Goal: Communication & Community: Connect with others

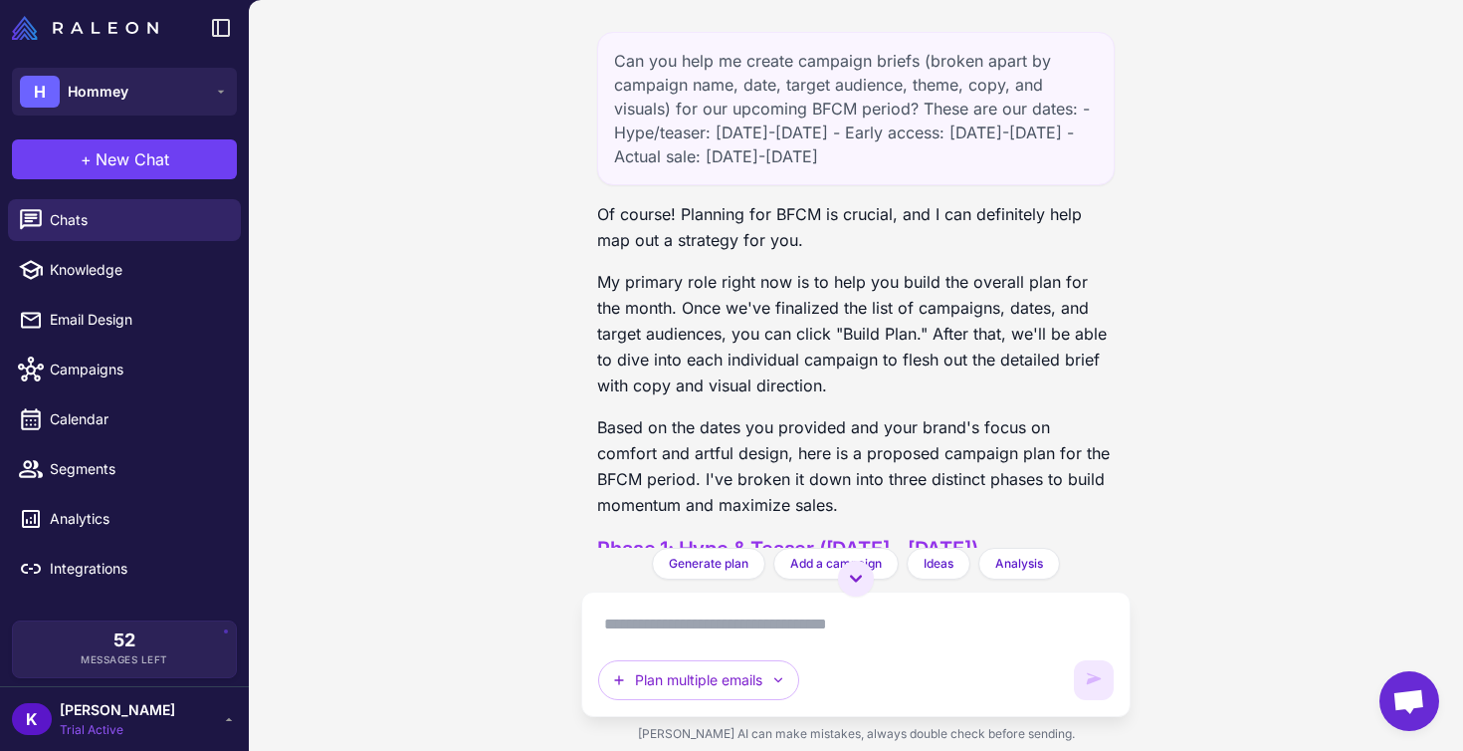
scroll to position [817, 0]
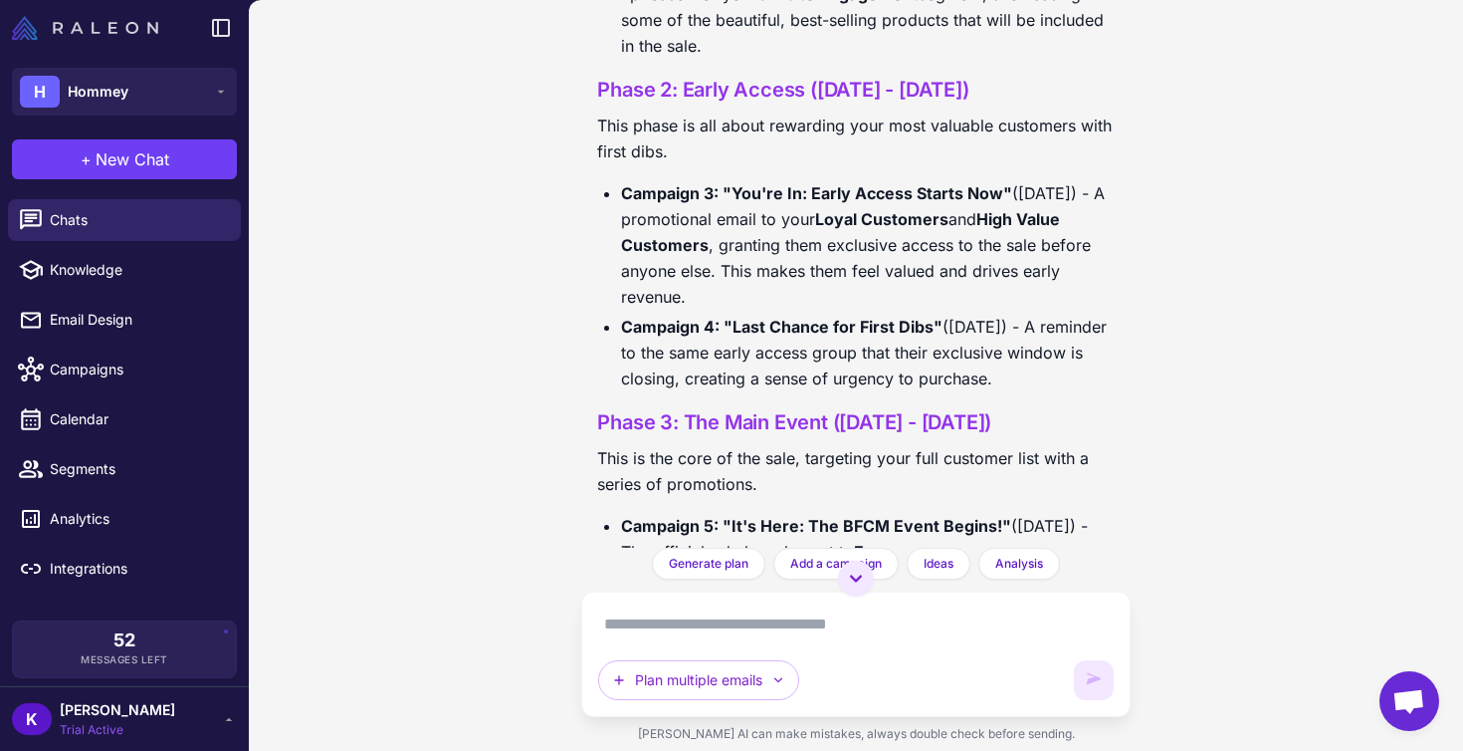
click at [122, 39] on img at bounding box center [85, 28] width 146 height 24
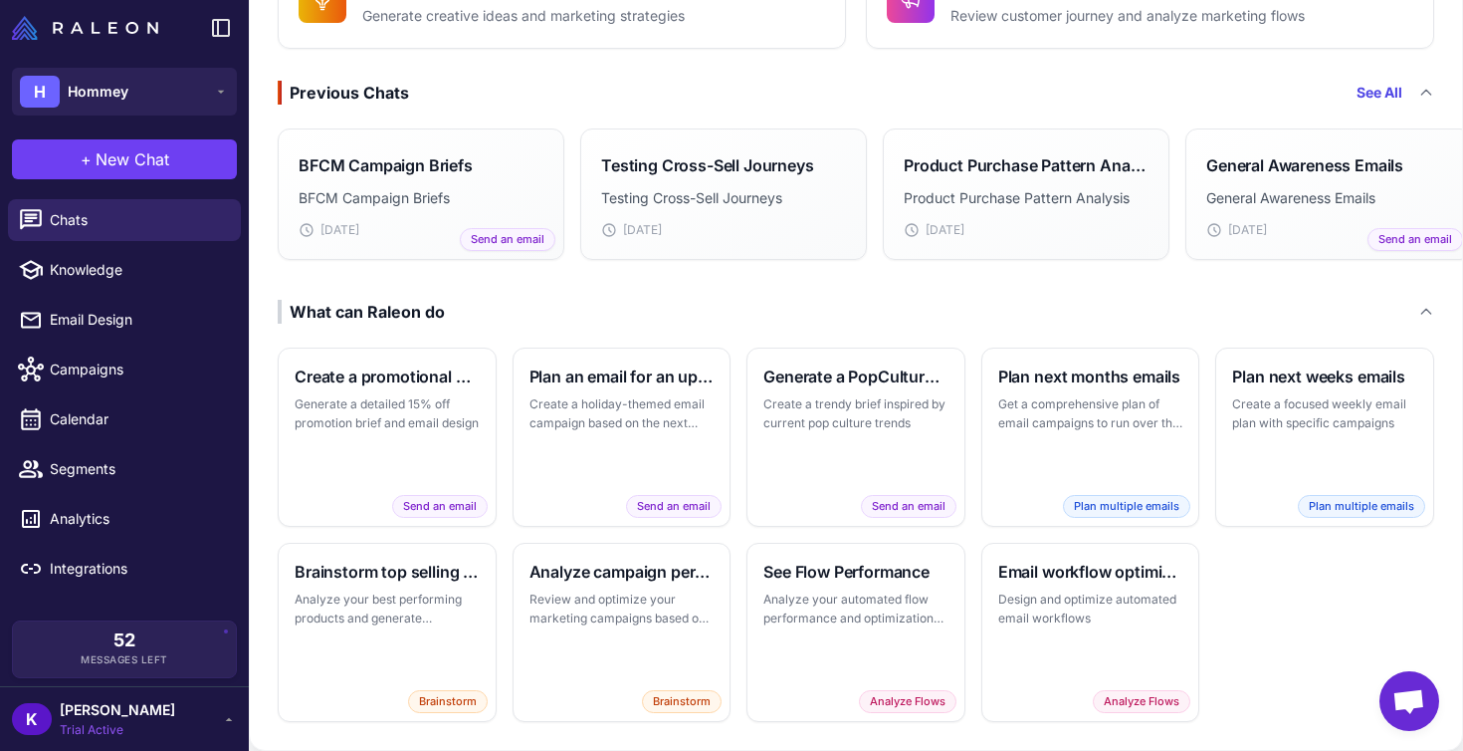
scroll to position [353, 0]
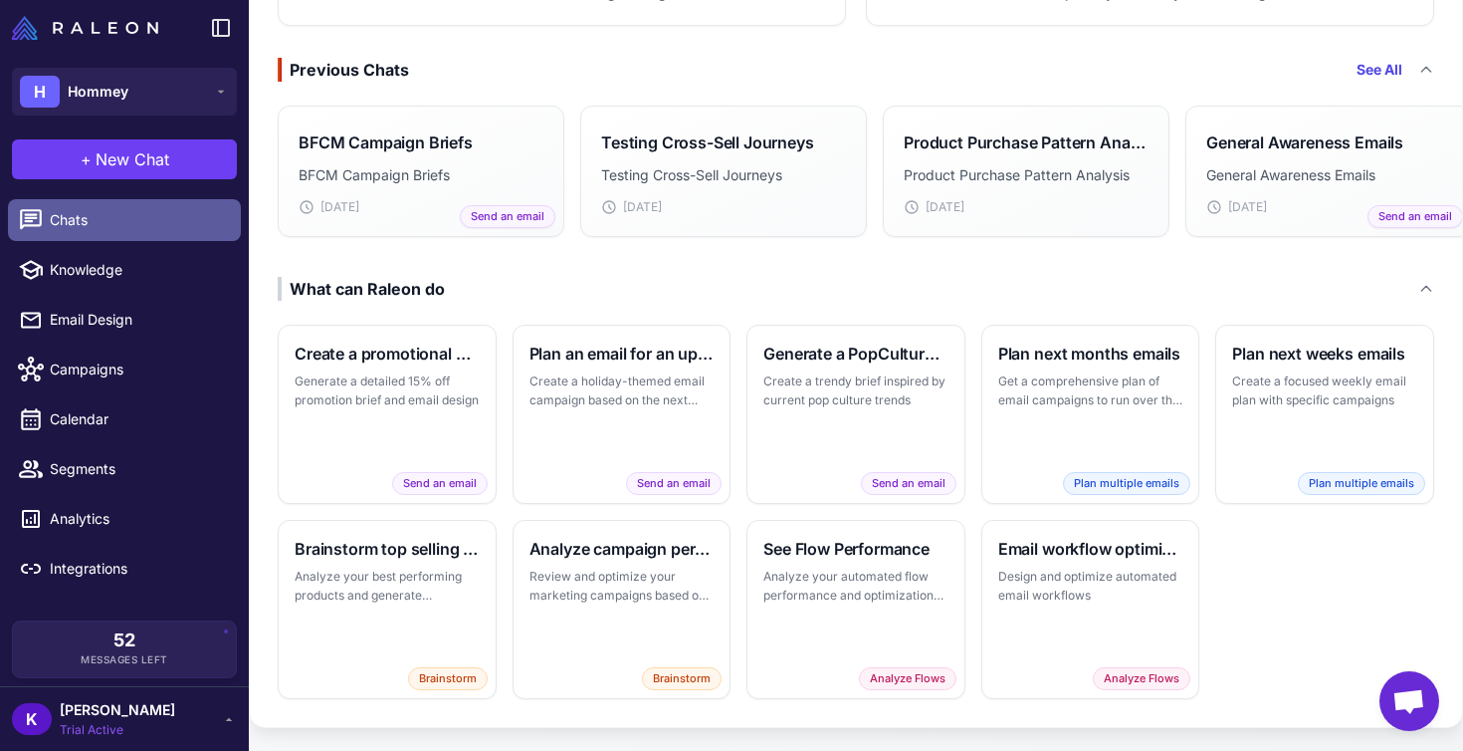
click at [109, 221] on span "Chats" at bounding box center [137, 220] width 175 height 22
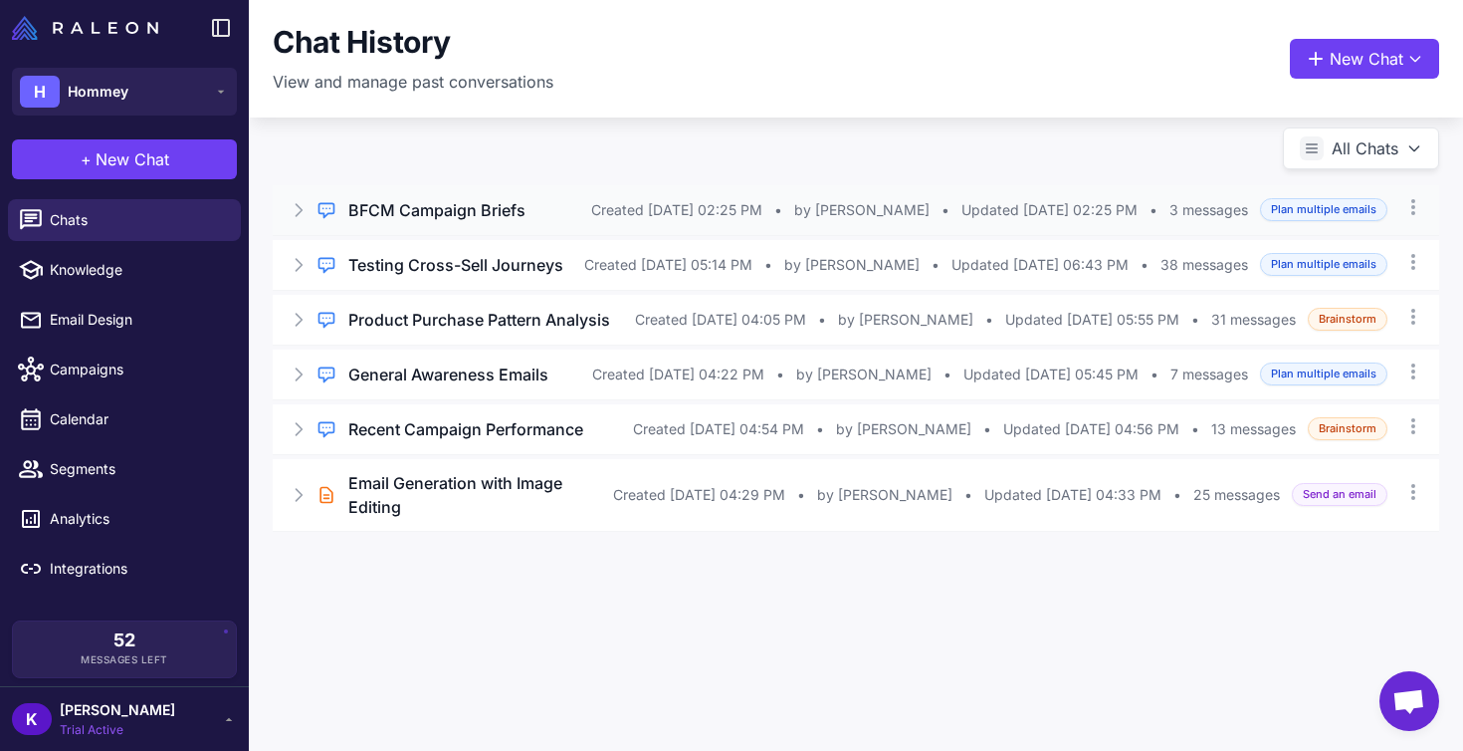
click at [493, 222] on h3 "BFCM Campaign Briefs" at bounding box center [436, 210] width 177 height 24
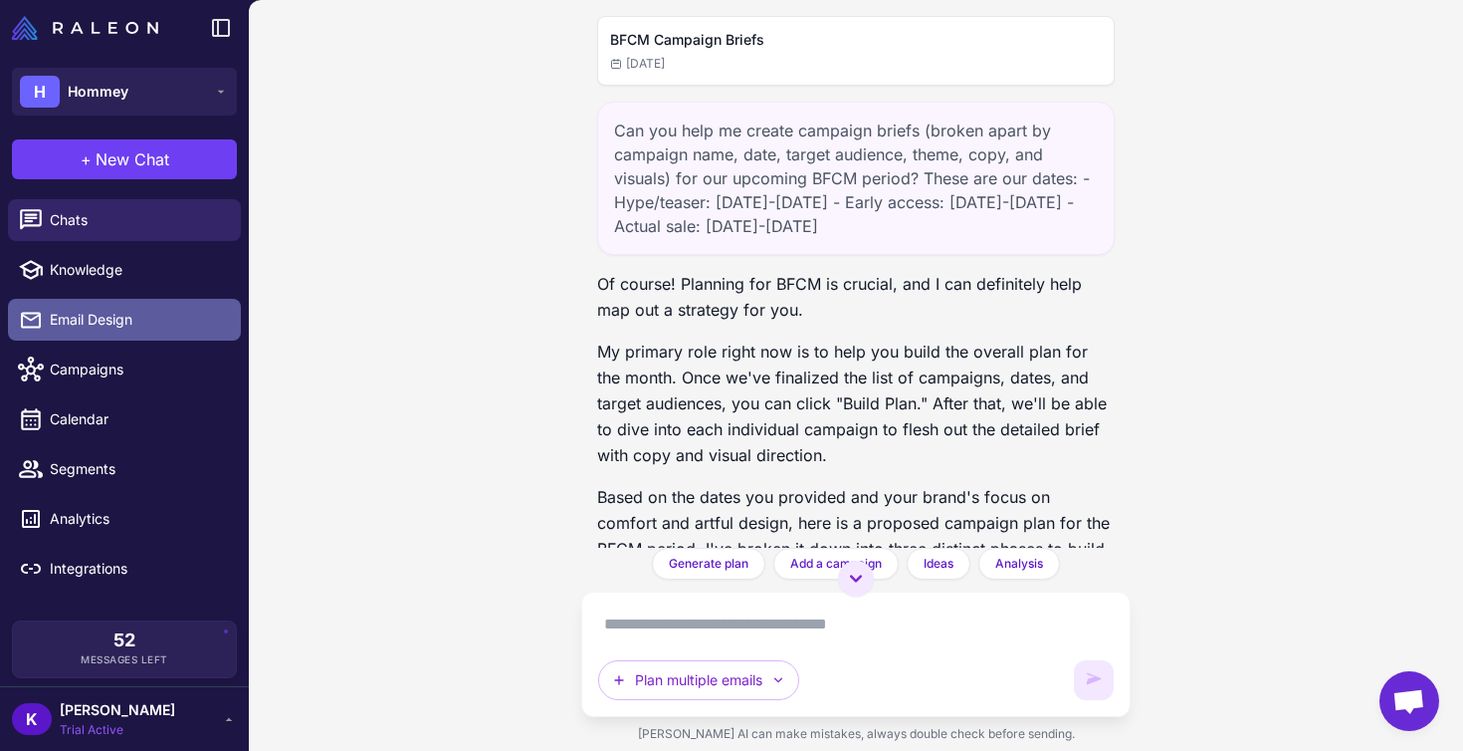
click at [113, 321] on span "Email Design" at bounding box center [137, 320] width 175 height 22
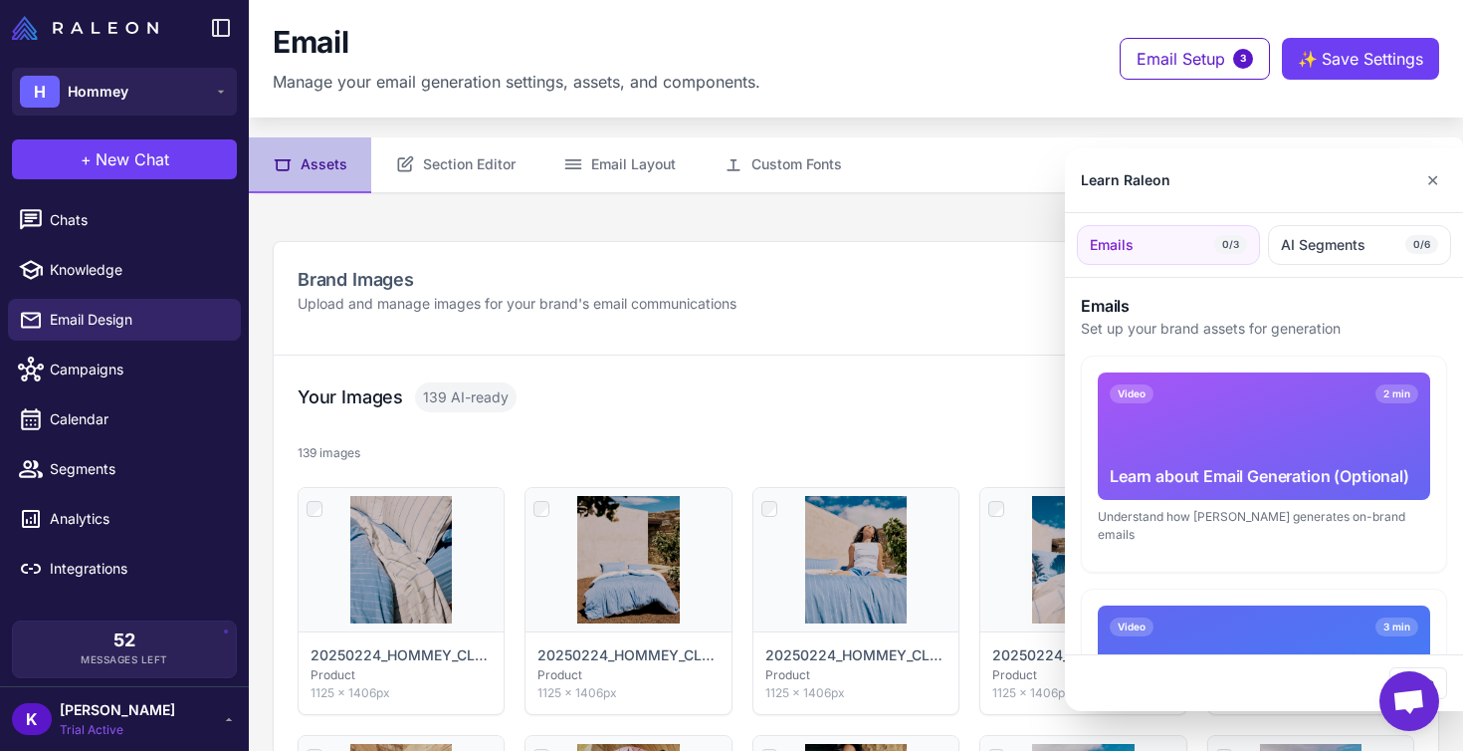
click at [477, 168] on div at bounding box center [731, 375] width 1463 height 751
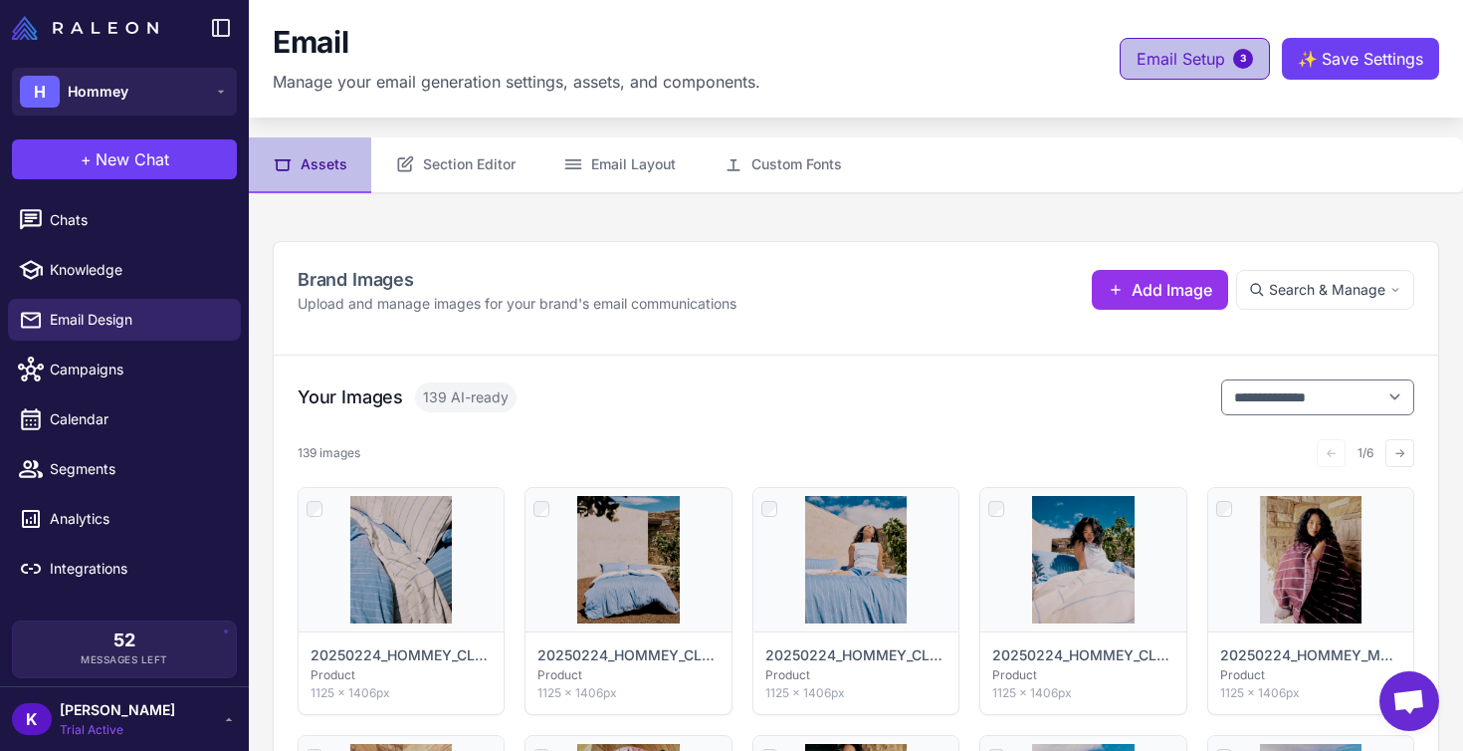
click at [1196, 58] on span "Email Setup" at bounding box center [1181, 59] width 89 height 24
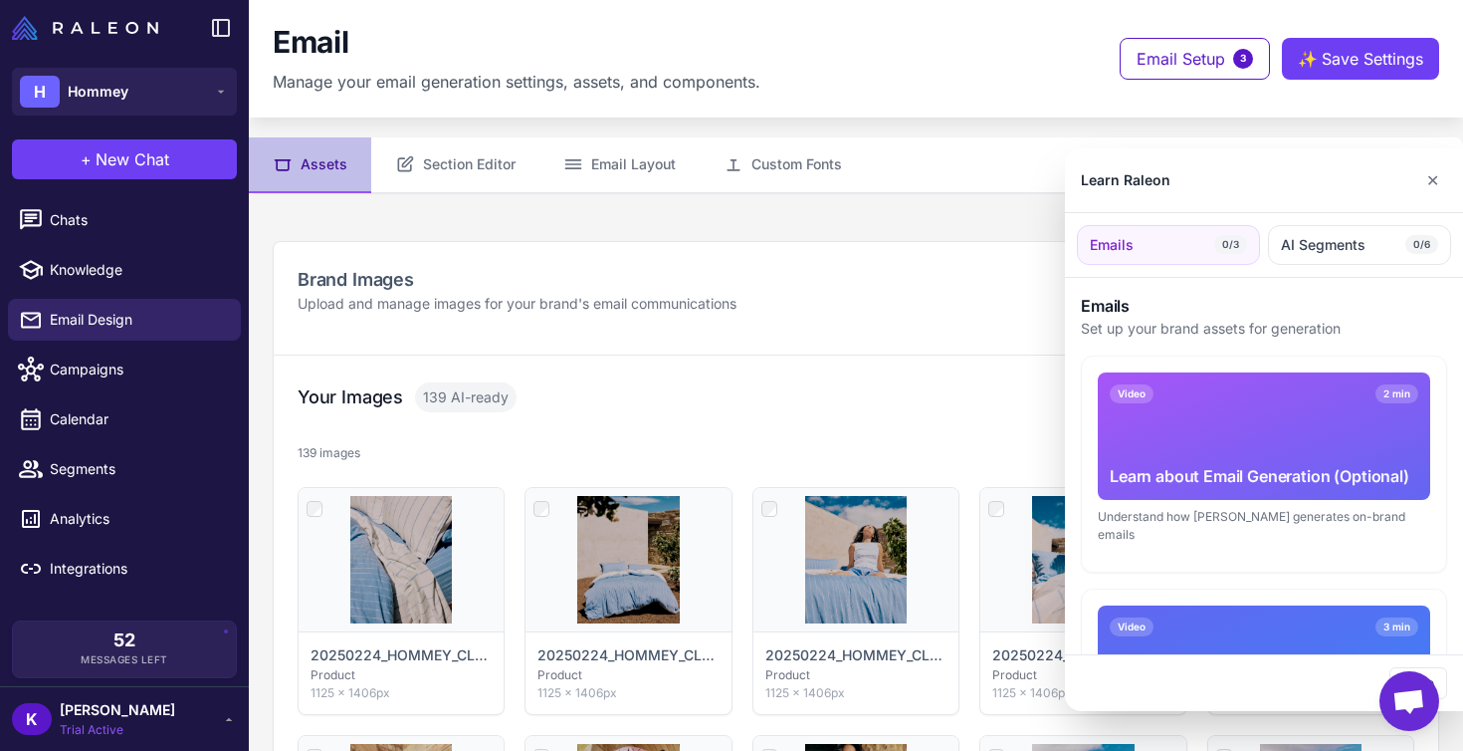
click at [894, 325] on div at bounding box center [731, 375] width 1463 height 751
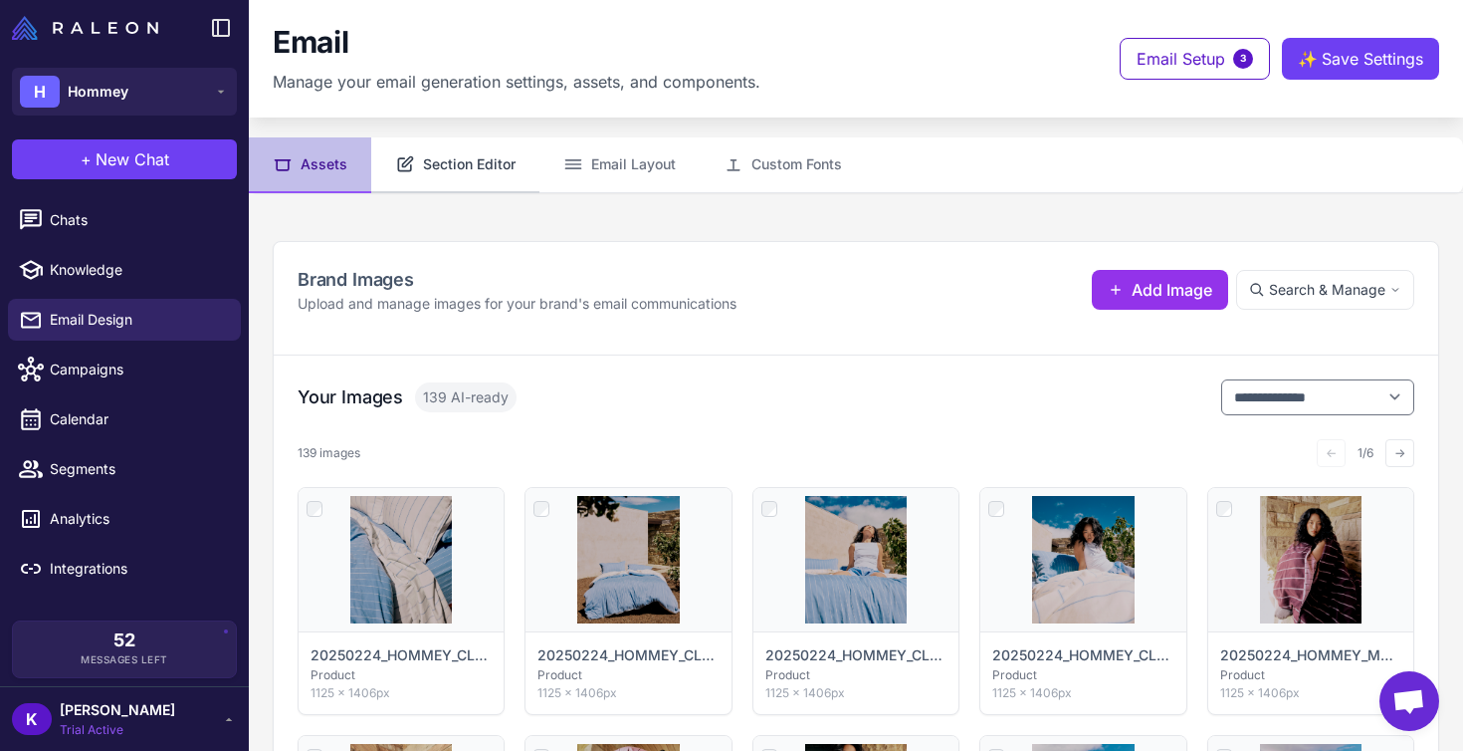
click at [440, 166] on button "Section Editor" at bounding box center [455, 165] width 168 height 56
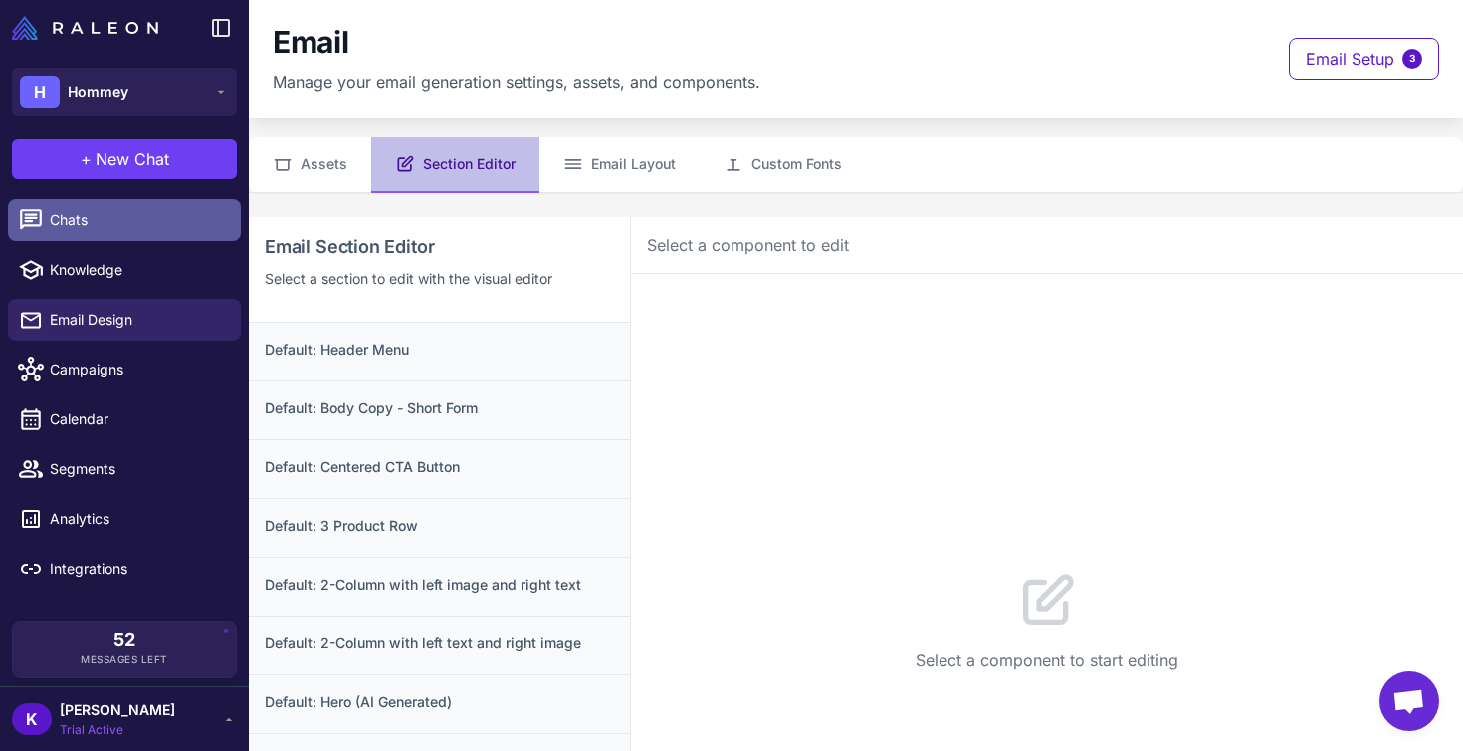
click at [88, 232] on link "Chats" at bounding box center [124, 220] width 233 height 42
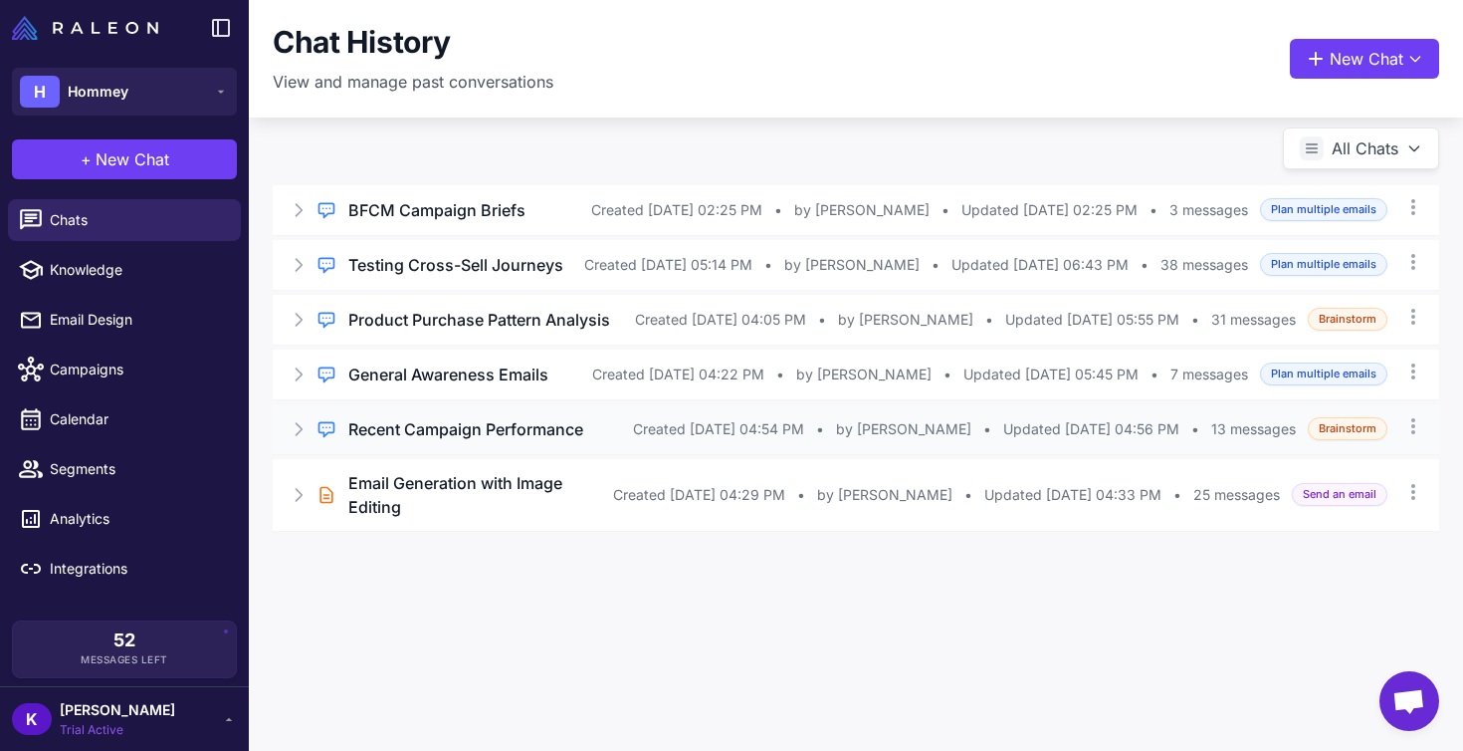
click at [463, 441] on h3 "Recent Campaign Performance" at bounding box center [465, 429] width 235 height 24
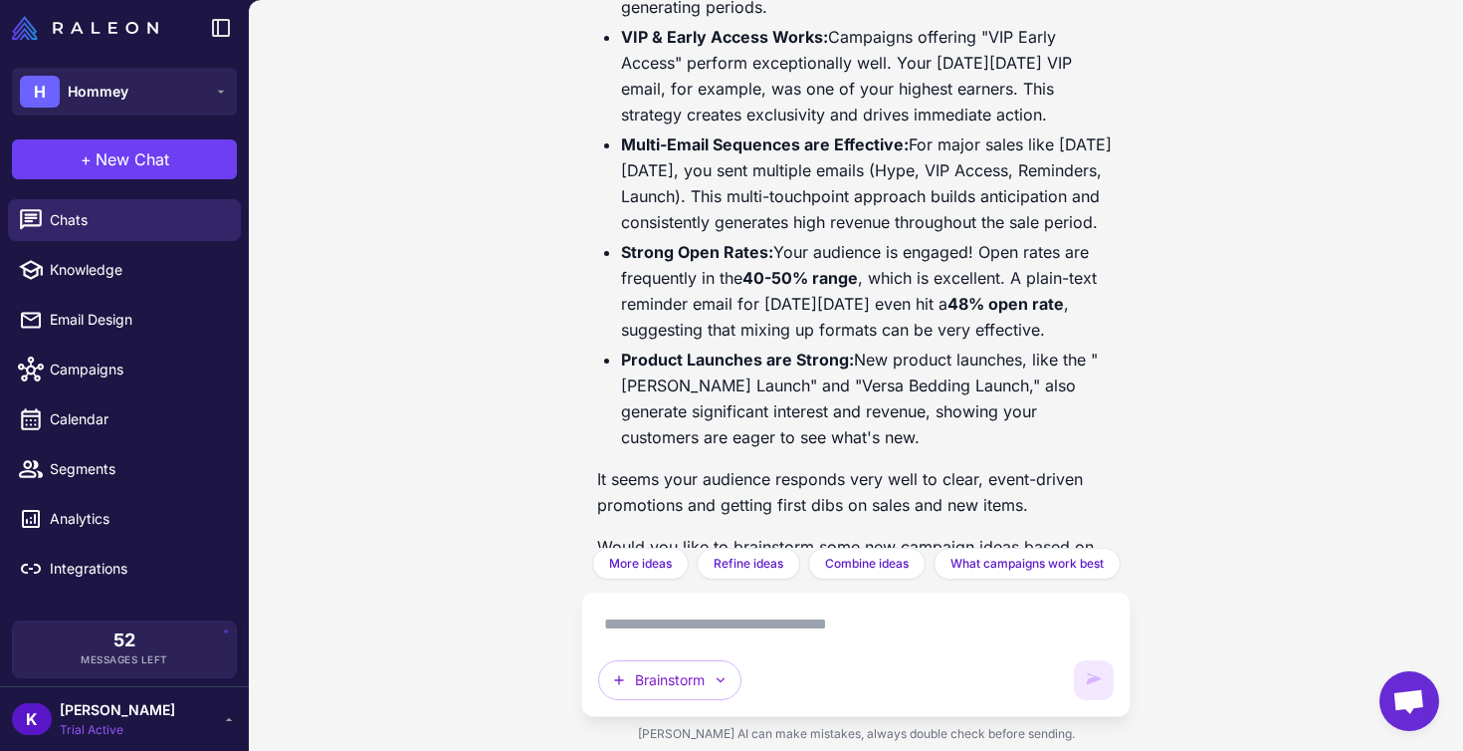
scroll to position [1063, 0]
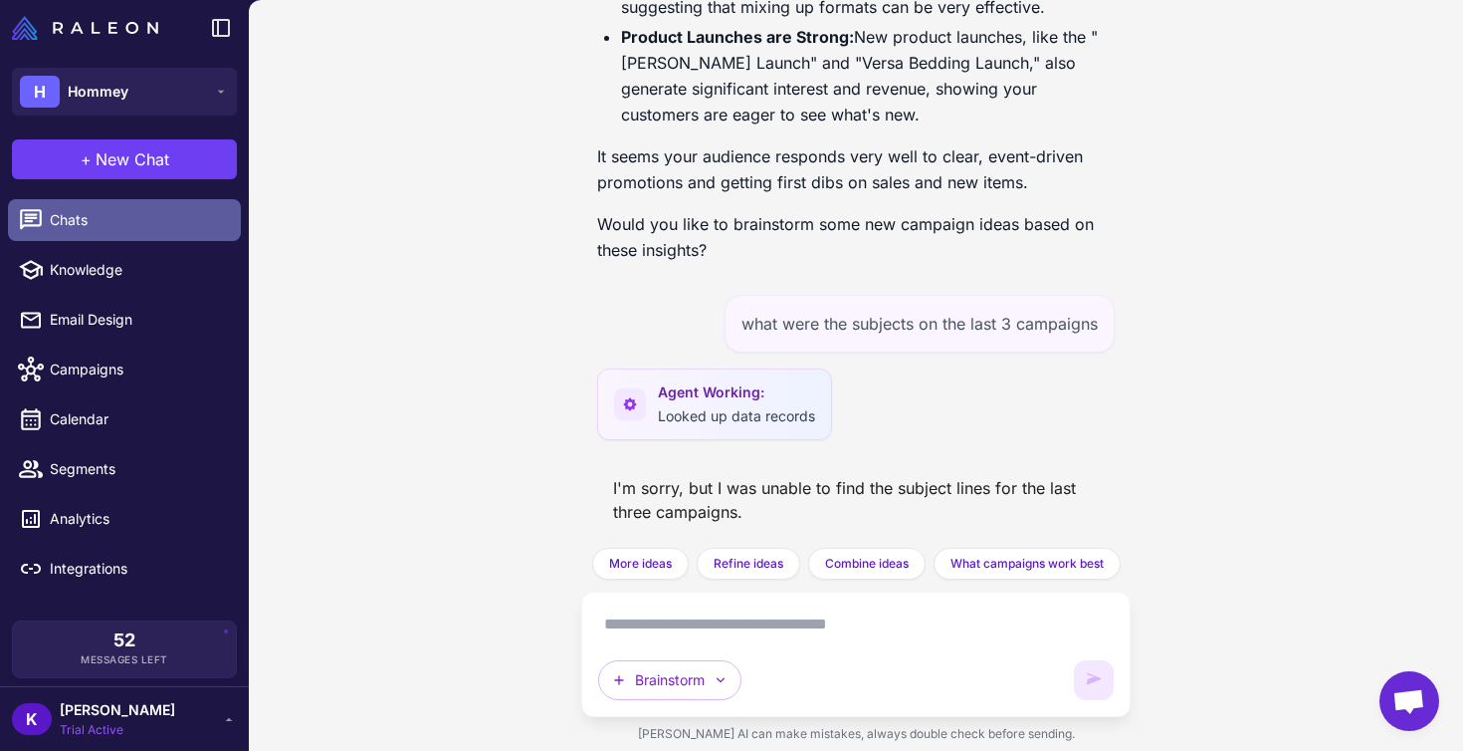
click at [174, 226] on span "Chats" at bounding box center [137, 220] width 175 height 22
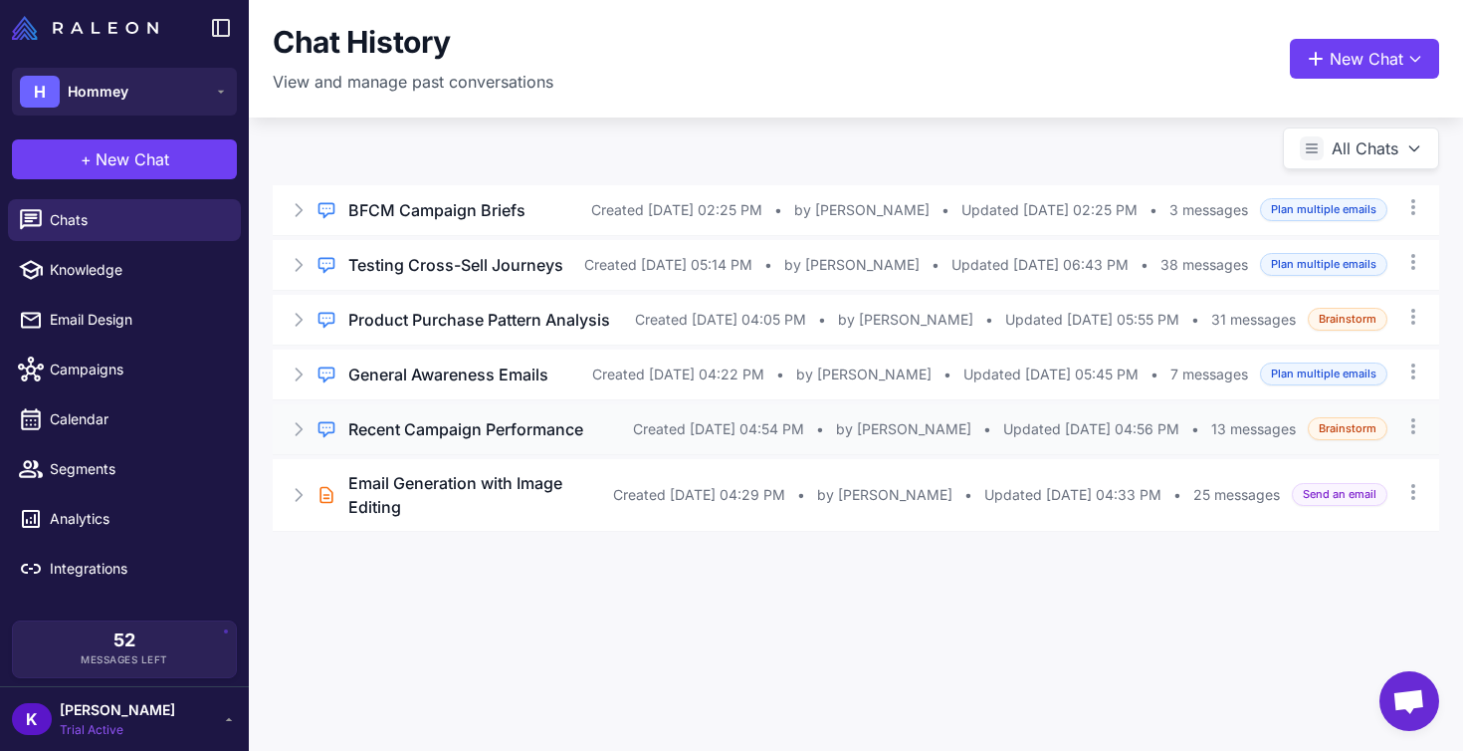
click at [410, 441] on h3 "Recent Campaign Performance" at bounding box center [465, 429] width 235 height 24
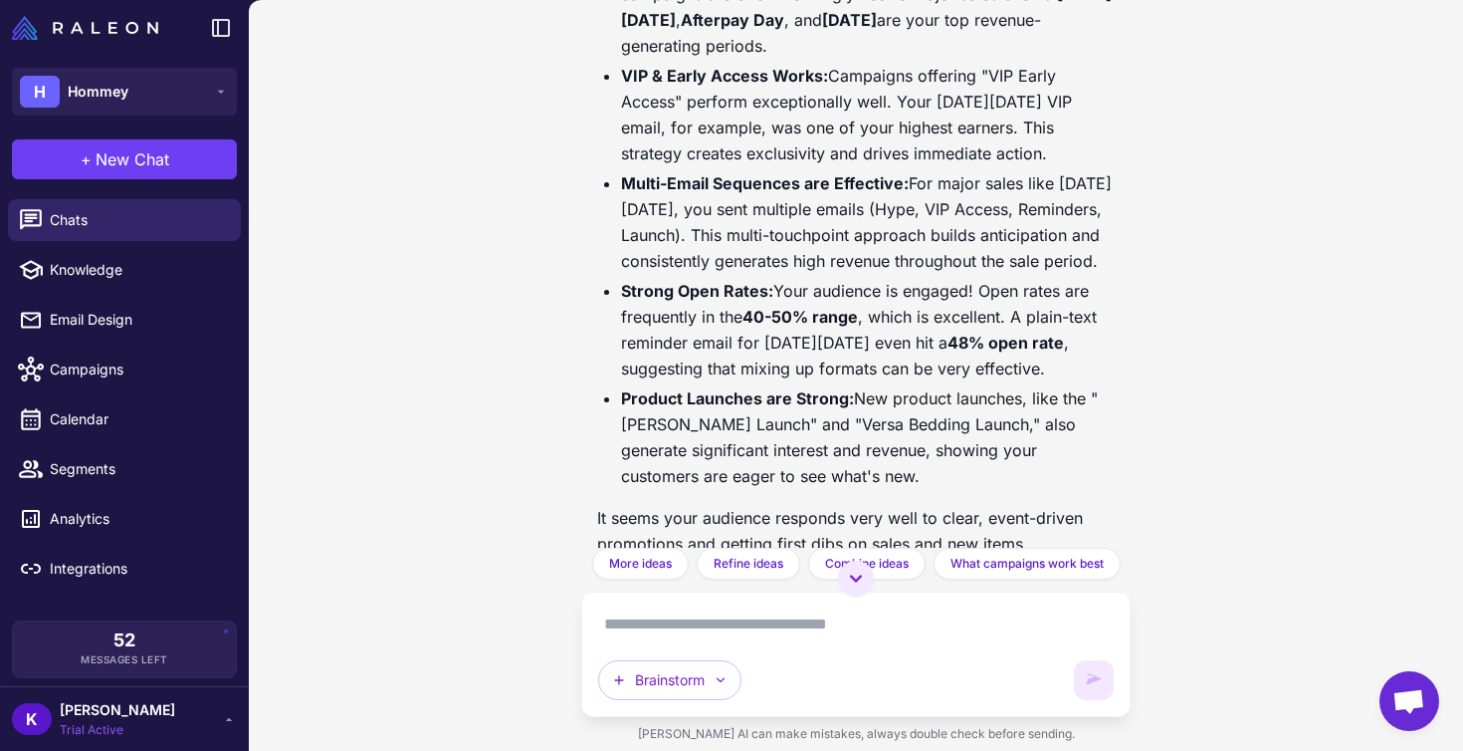
scroll to position [1063, 0]
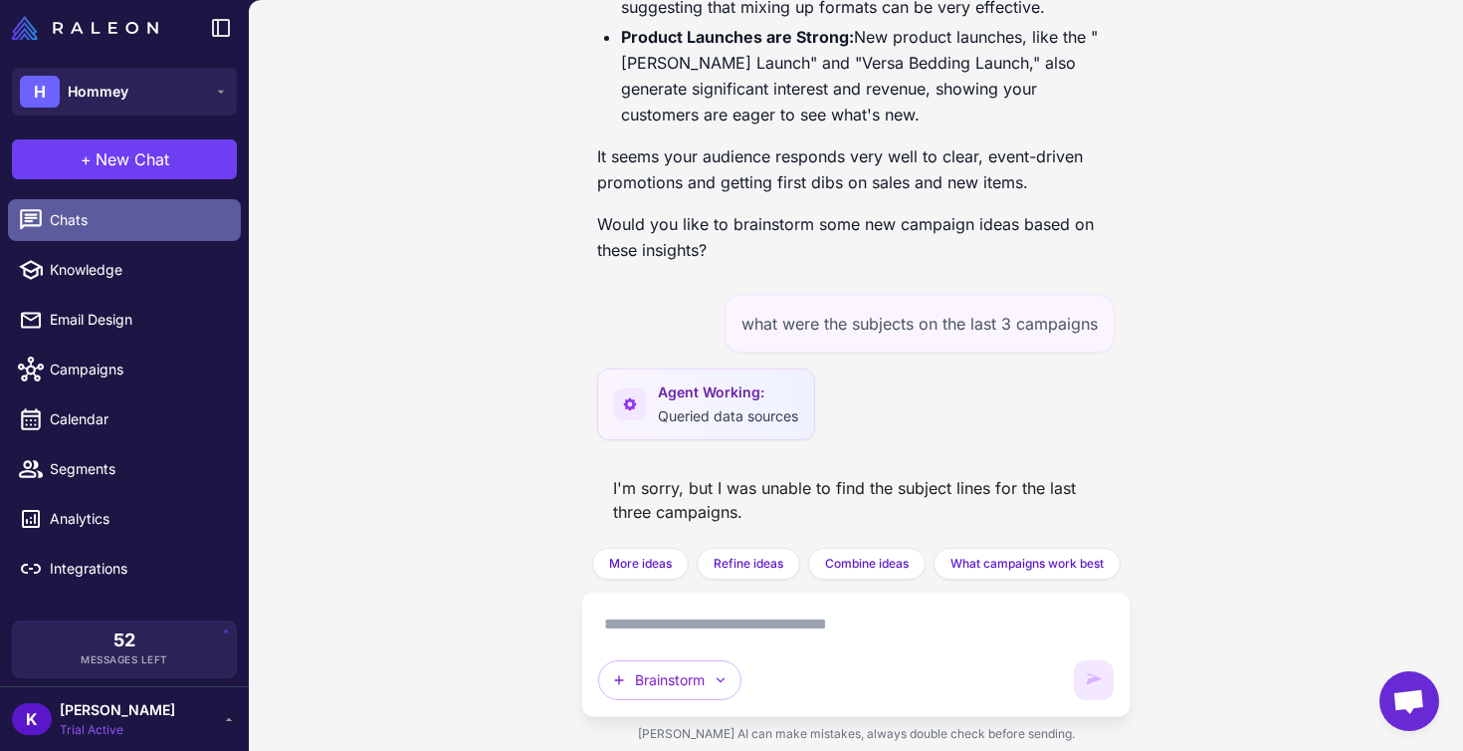
click at [101, 233] on link "Chats" at bounding box center [124, 220] width 233 height 42
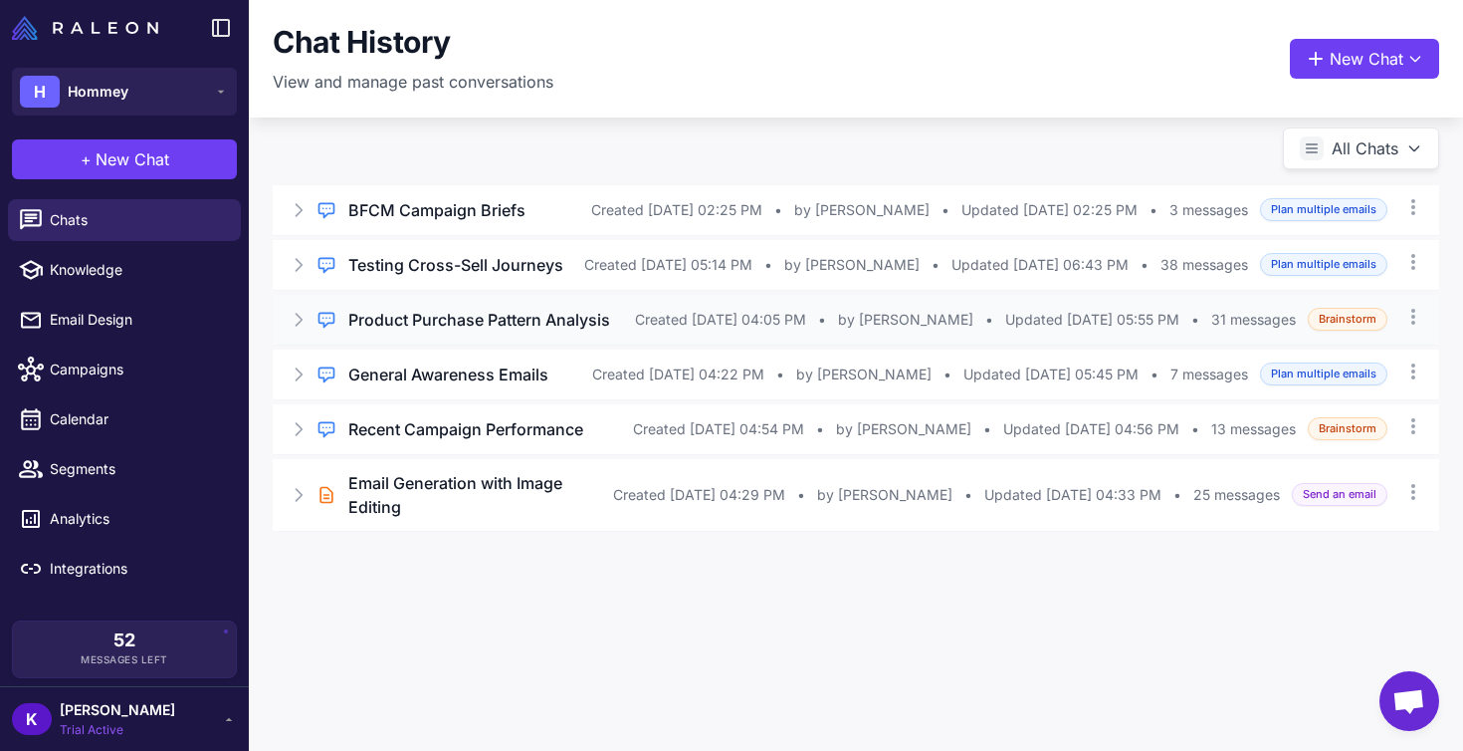
click at [441, 332] on h3 "Product Purchase Pattern Analysis" at bounding box center [479, 320] width 262 height 24
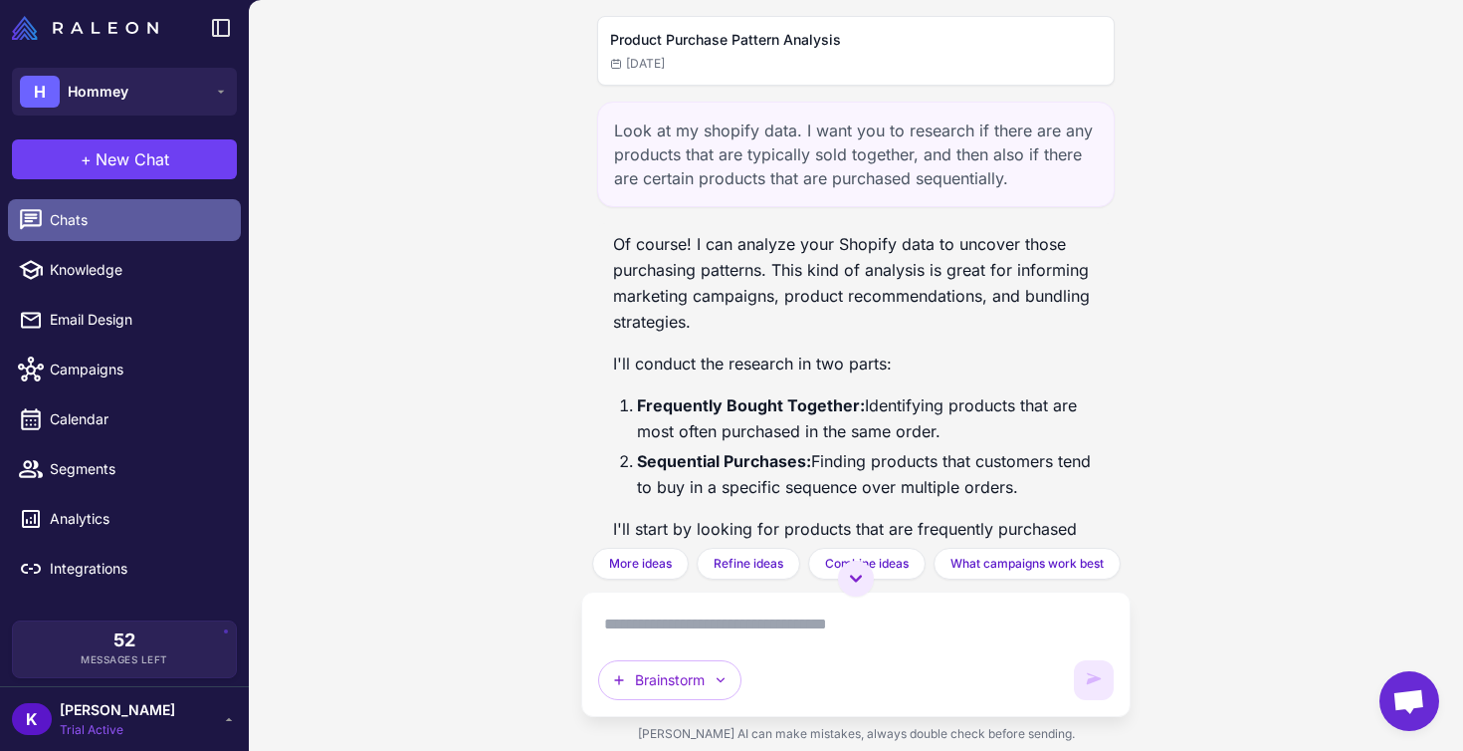
click at [206, 218] on span "Chats" at bounding box center [137, 220] width 175 height 22
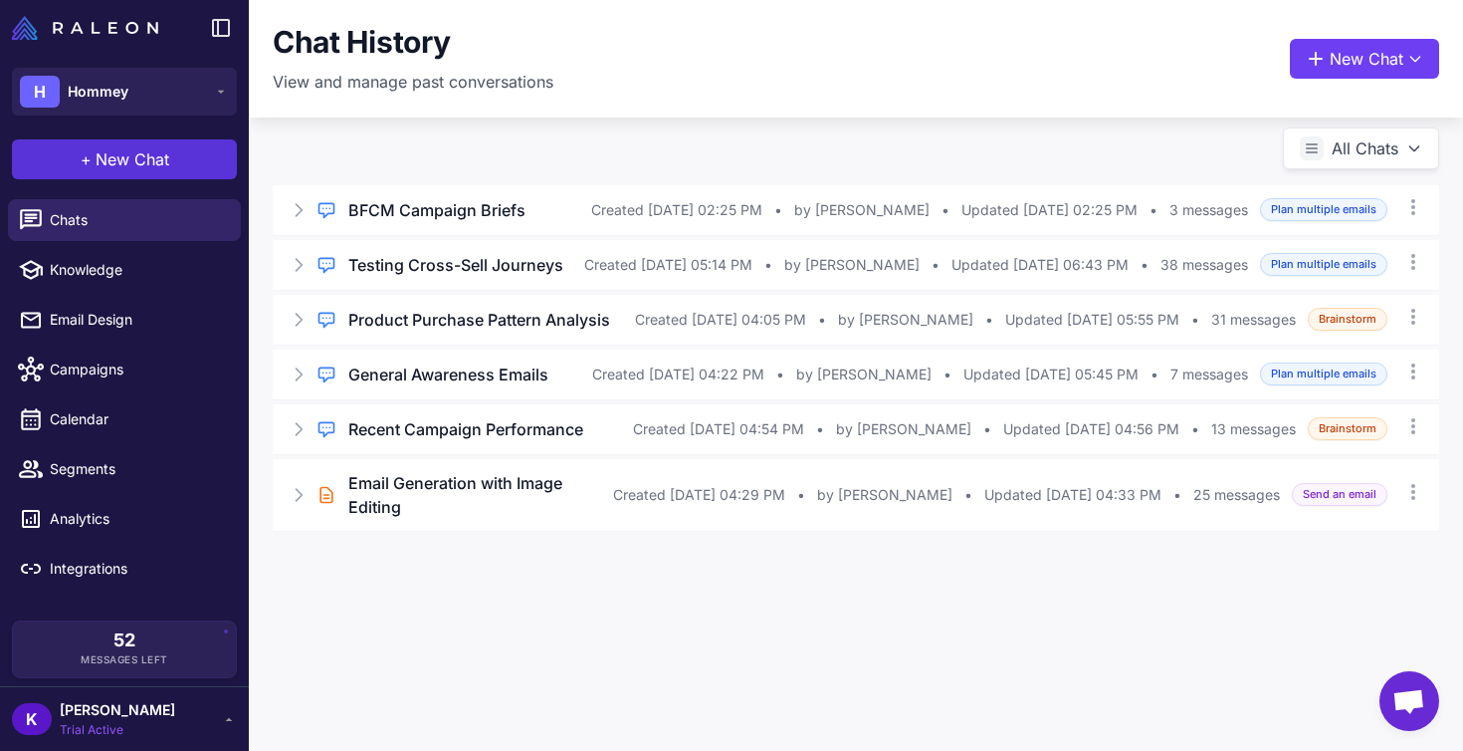
click at [151, 163] on span "New Chat" at bounding box center [133, 159] width 74 height 24
